Goal: Information Seeking & Learning: Learn about a topic

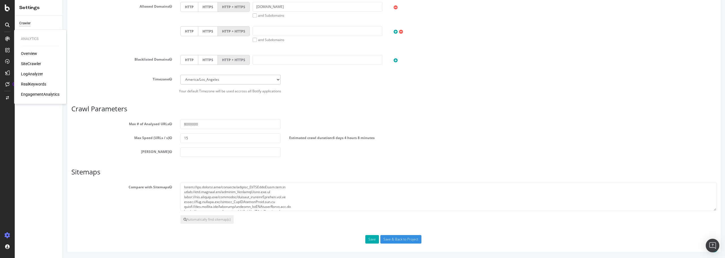
scroll to position [184, 0]
click at [33, 63] on div "SiteCrawler" at bounding box center [31, 64] width 20 height 6
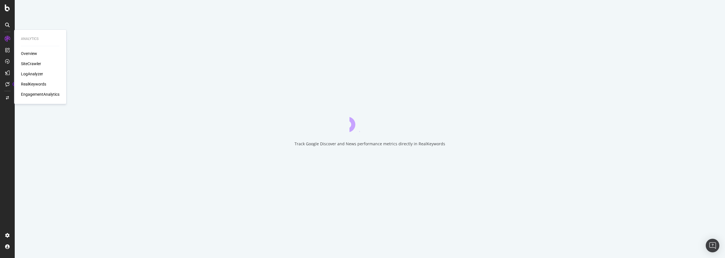
click at [34, 73] on div "LogAnalyzer" at bounding box center [32, 74] width 22 height 6
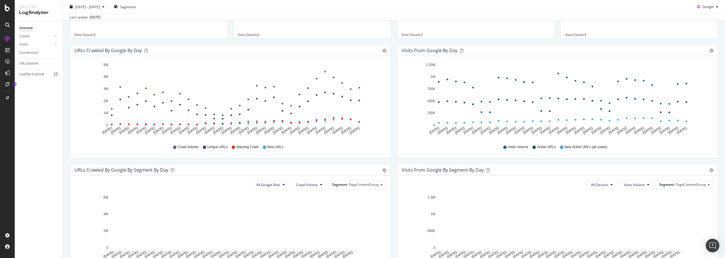
scroll to position [16, 0]
